Goal: Find specific page/section: Find specific page/section

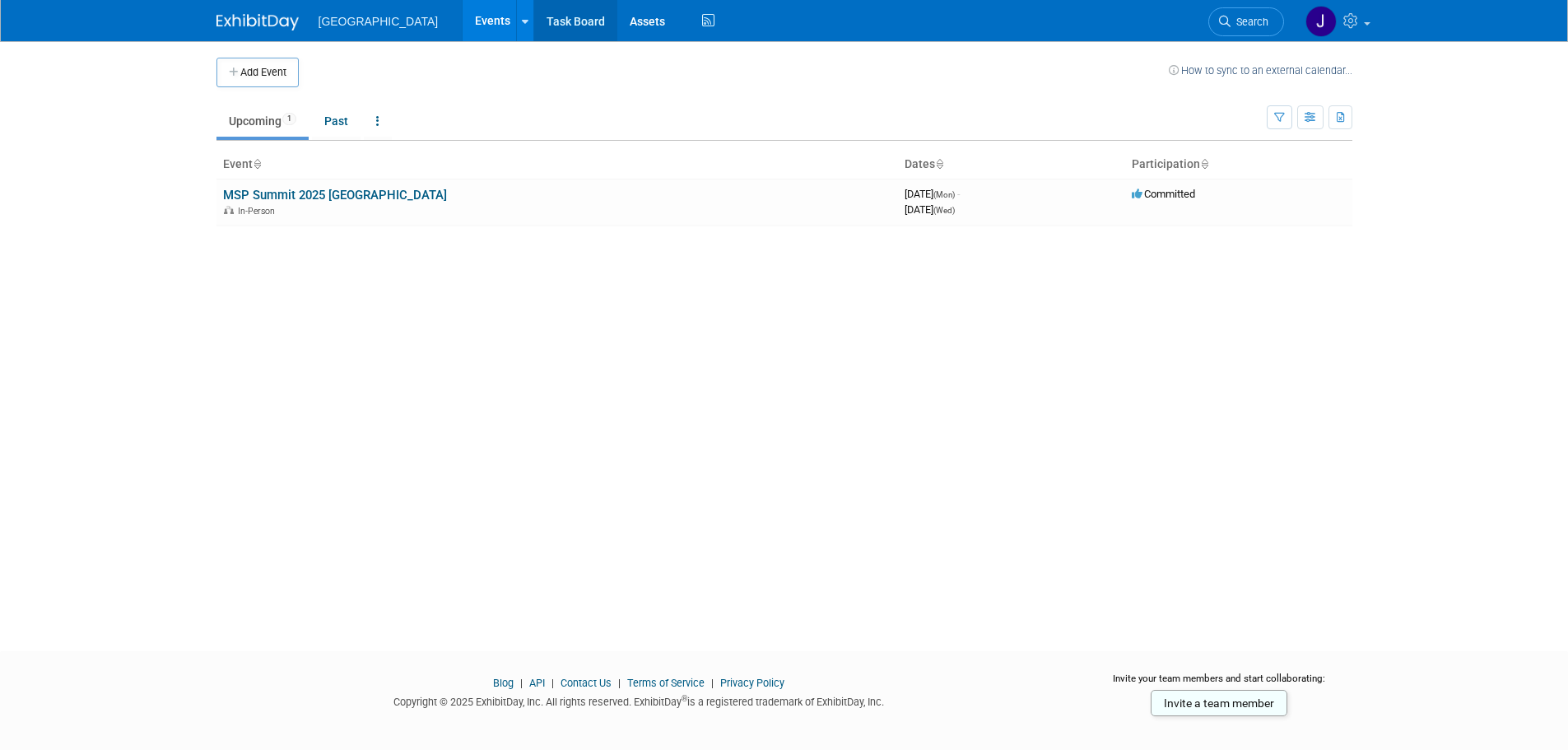
click at [534, 11] on link "Task Board" at bounding box center [575, 20] width 83 height 41
click at [284, 188] on link "MSP Summit 2025 [GEOGRAPHIC_DATA]" at bounding box center [335, 194] width 224 height 15
